Goal: Task Accomplishment & Management: Use online tool/utility

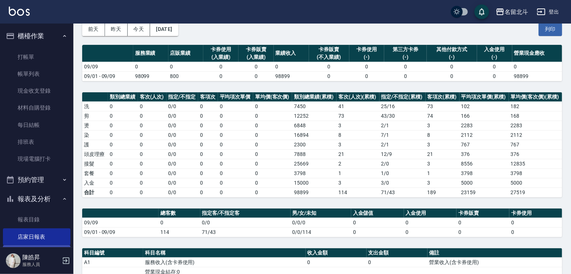
scroll to position [123, 0]
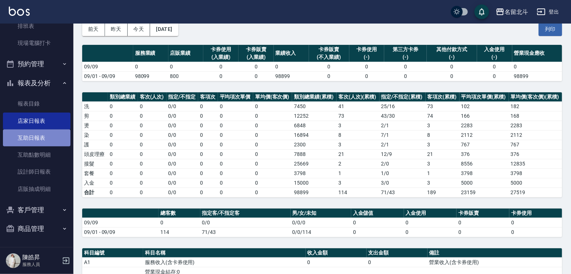
click at [41, 138] on link "互助日報表" at bounding box center [37, 137] width 68 height 17
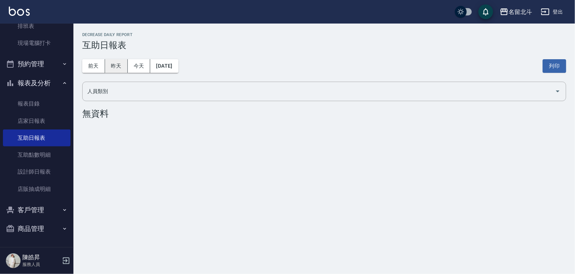
click at [114, 66] on button "昨天" at bounding box center [116, 66] width 23 height 14
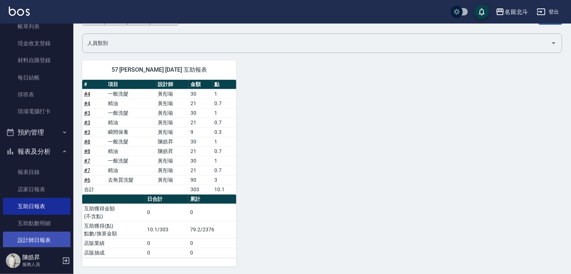
scroll to position [123, 0]
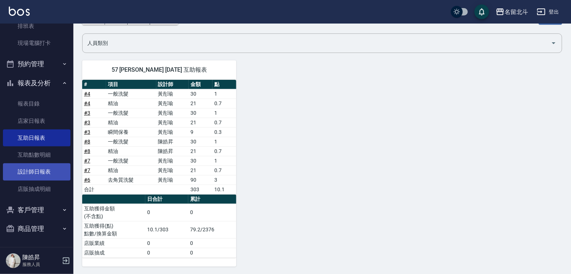
drag, startPoint x: 53, startPoint y: 166, endPoint x: 71, endPoint y: 175, distance: 19.9
click at [53, 166] on link "設計師日報表" at bounding box center [37, 171] width 68 height 17
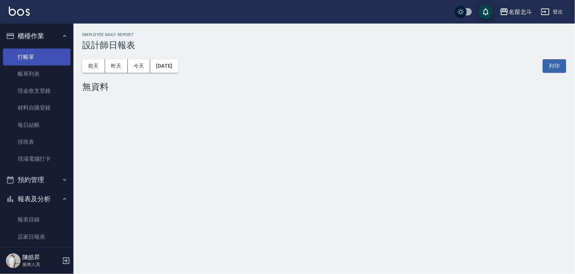
click at [43, 57] on link "打帳單" at bounding box center [37, 56] width 68 height 17
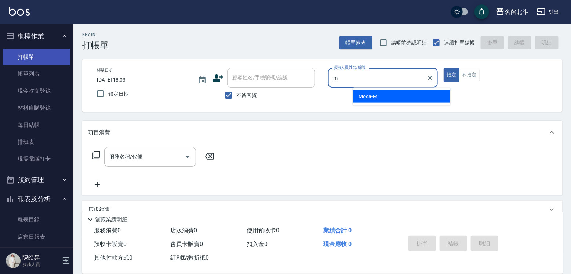
type input "Moca-M"
type button "true"
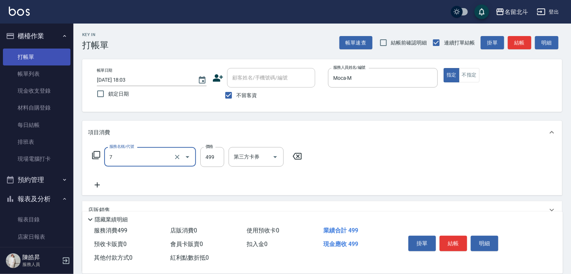
type input "去角質洗髮(7)"
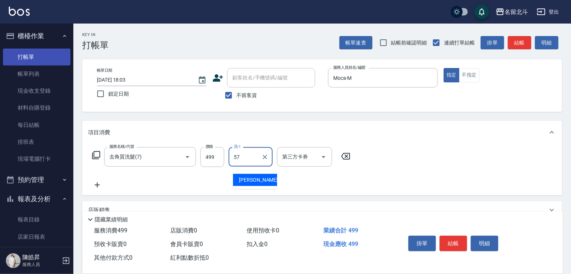
type input "[PERSON_NAME]-57"
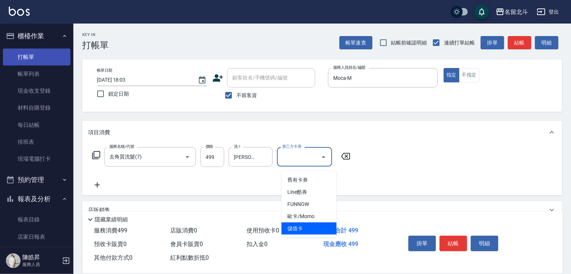
type input "儲值卡"
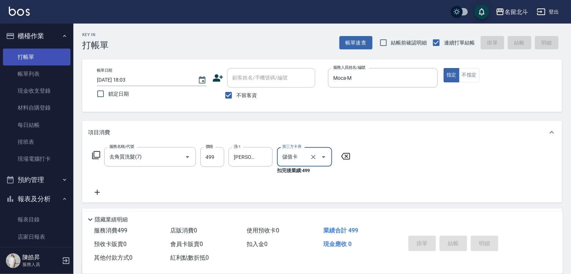
type input "[DATE] 18:04"
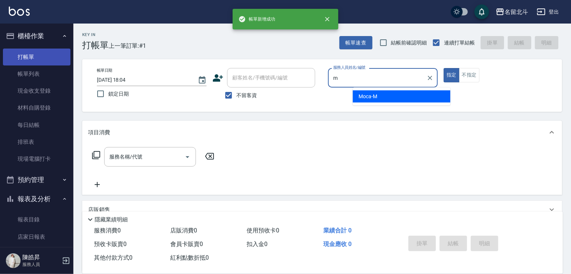
type input "Moca-M"
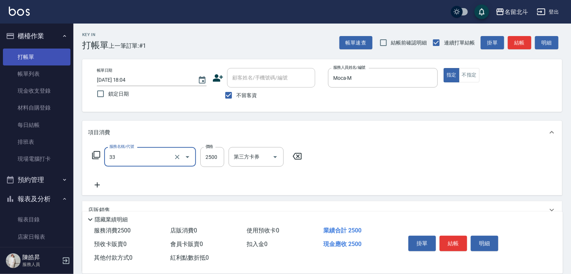
type input "染髮B餐(33)"
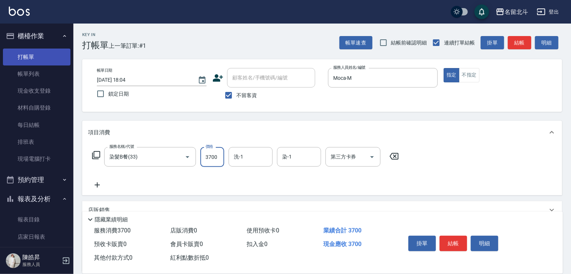
type input "3700"
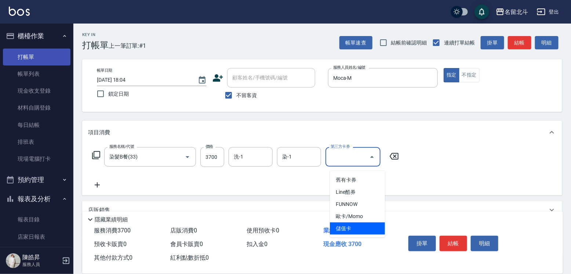
type input "儲值卡"
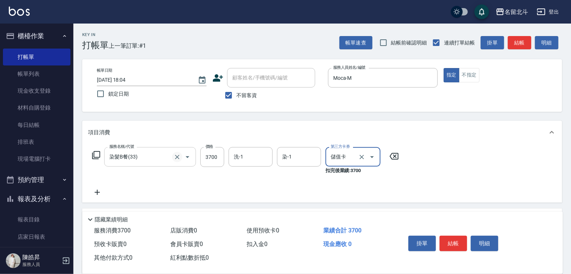
click at [175, 159] on icon "Clear" at bounding box center [177, 157] width 4 height 4
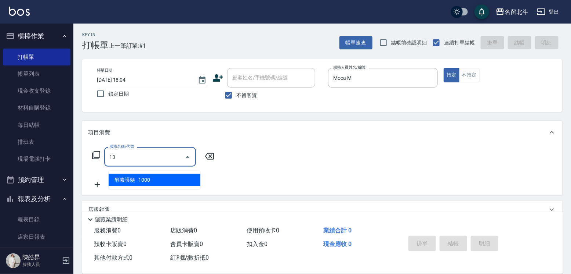
type input "1"
type input "染髮A餐(32)"
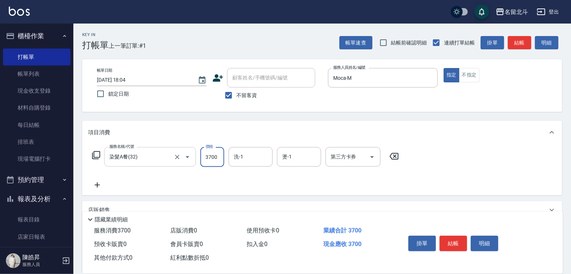
type input "3700"
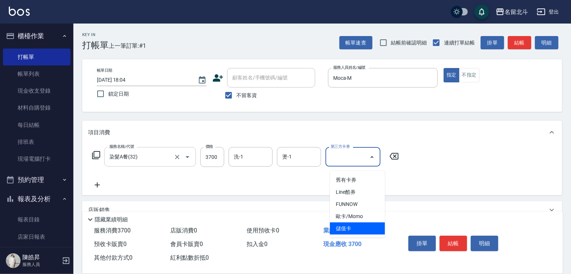
type input "儲值卡"
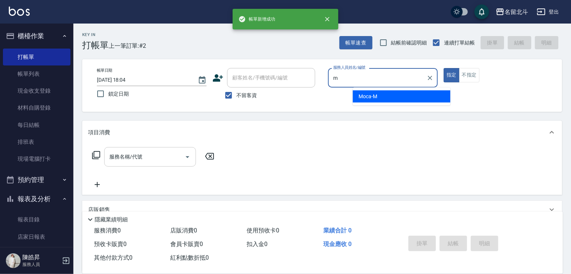
type input "Moca-M"
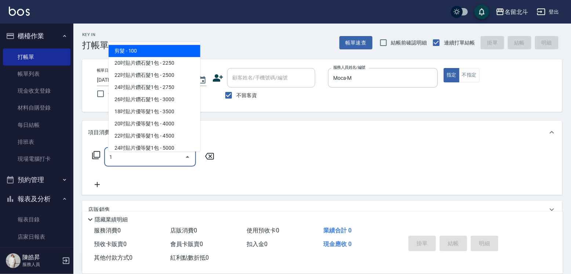
type input "剪髮(1)"
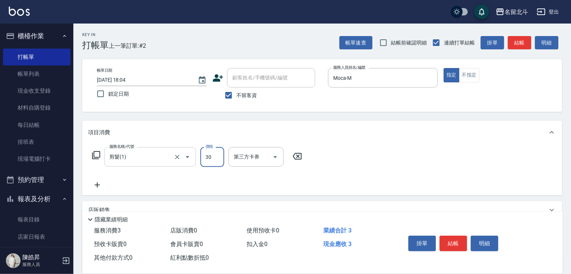
type input "300"
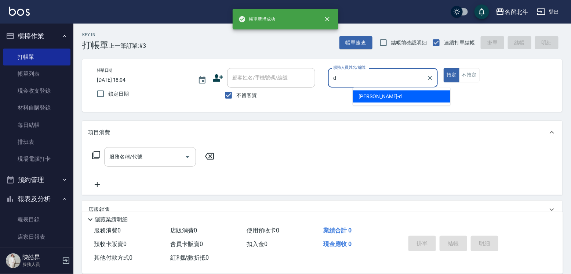
type input "[PERSON_NAME] -d"
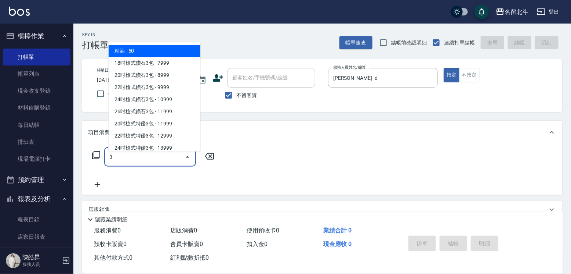
type input "32"
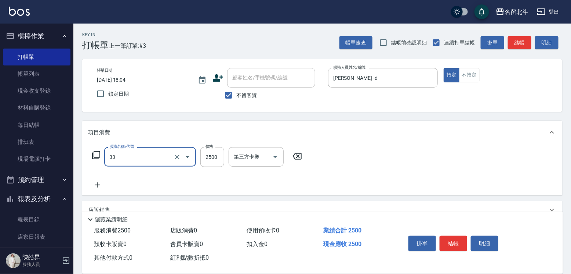
type input "染髮B餐(33)"
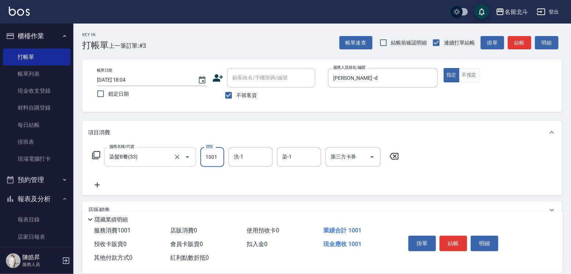
type input "1001"
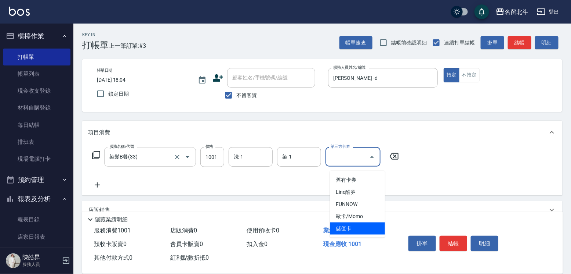
type input "儲值卡"
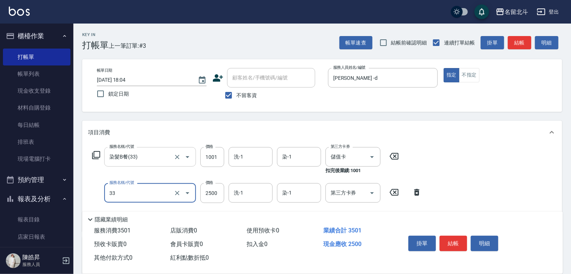
type input "染髮B餐(33)"
type input "1598"
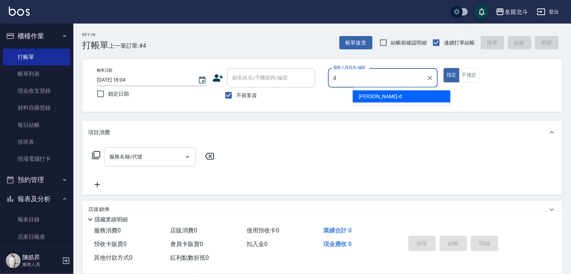
type input "[PERSON_NAME] -d"
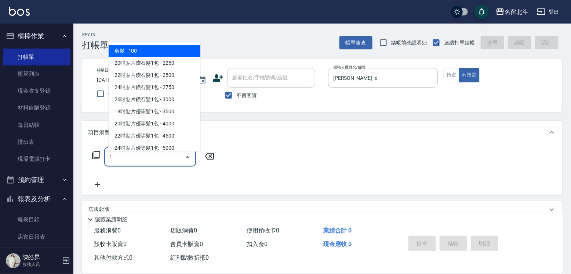
type input "剪髮(1)"
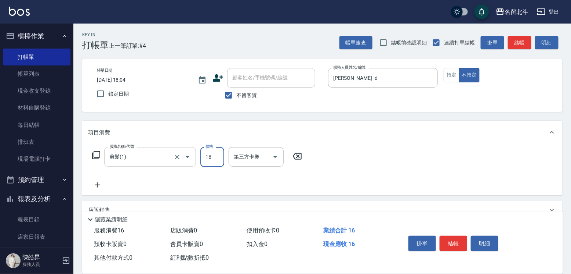
type input "168"
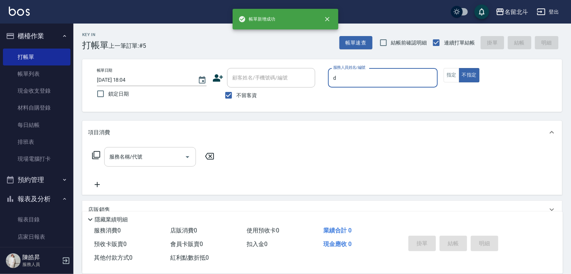
type input "[PERSON_NAME] -d"
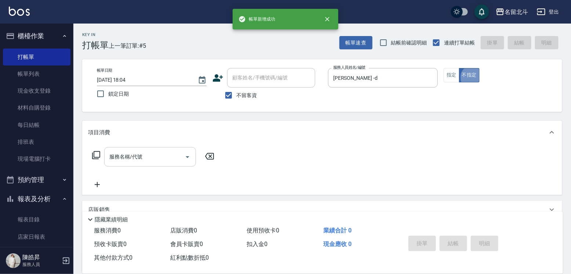
type button "false"
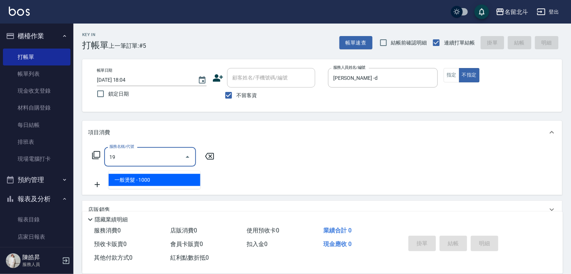
type input "一般燙髮(19)"
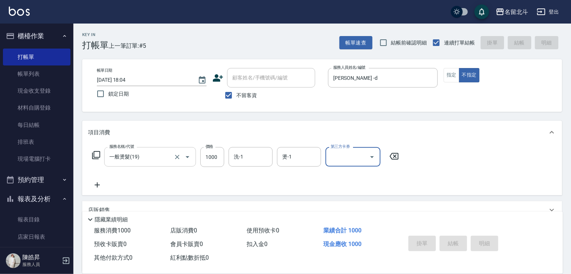
type input "[DATE] 18:05"
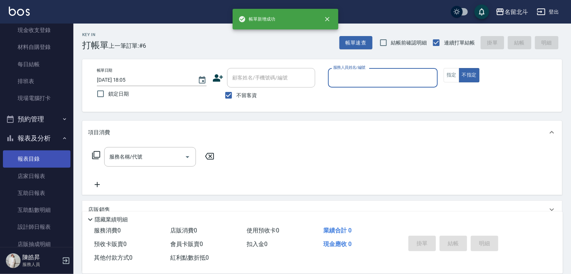
scroll to position [123, 0]
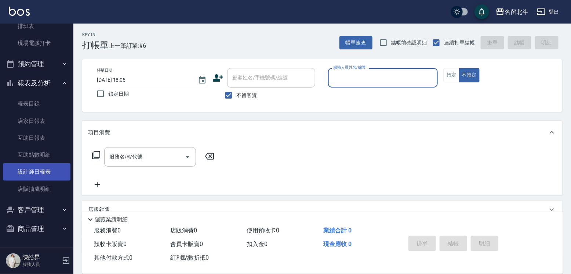
click at [42, 168] on link "設計師日報表" at bounding box center [37, 171] width 68 height 17
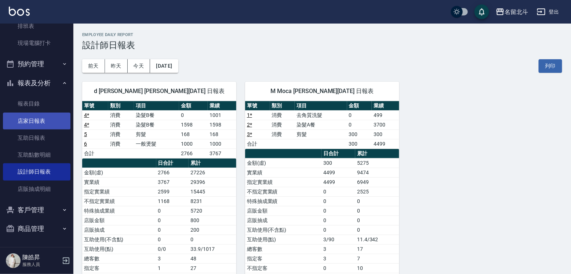
click at [34, 115] on link "店家日報表" at bounding box center [37, 120] width 68 height 17
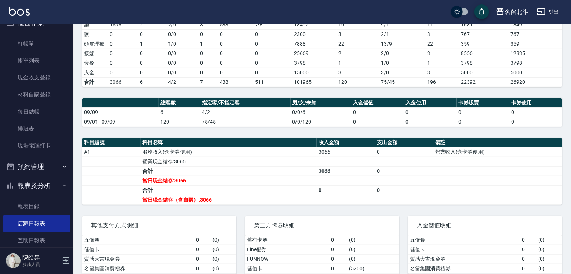
scroll to position [123, 0]
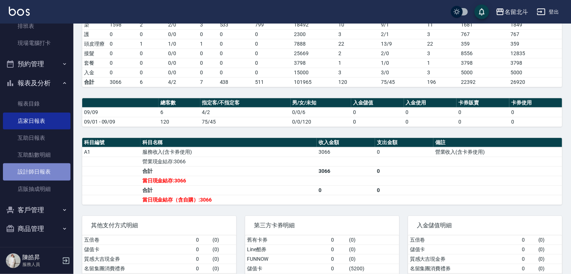
click at [42, 170] on link "設計師日報表" at bounding box center [37, 171] width 68 height 17
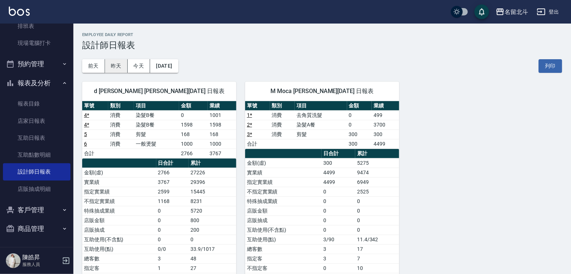
click at [119, 67] on button "昨天" at bounding box center [116, 66] width 23 height 14
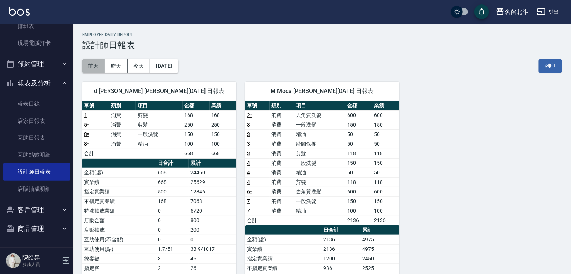
click at [90, 66] on button "前天" at bounding box center [93, 66] width 23 height 14
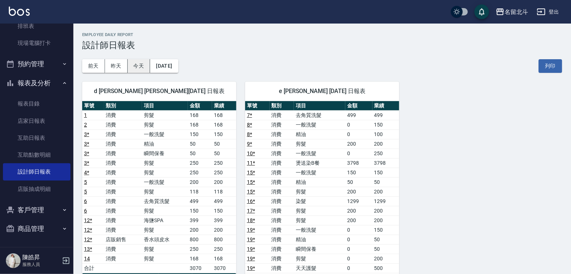
click at [135, 65] on button "今天" at bounding box center [139, 66] width 23 height 14
